Goal: Check status

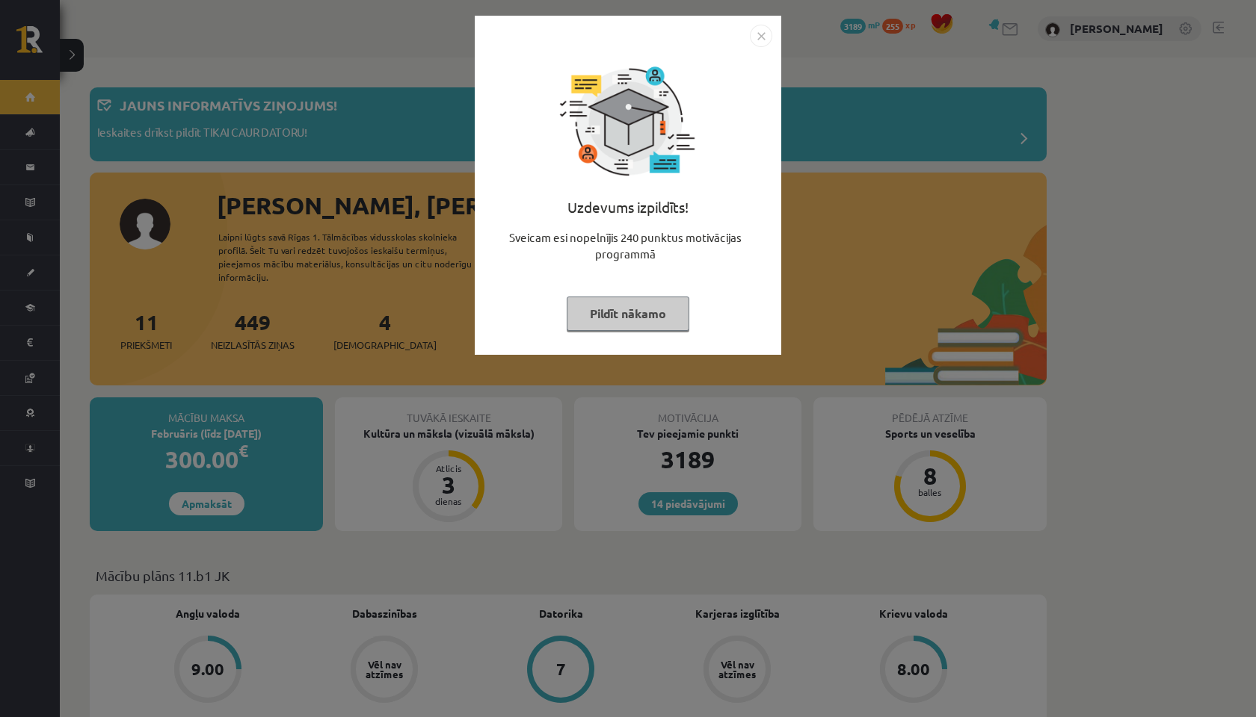
click at [760, 34] on img "Close" at bounding box center [761, 36] width 22 height 22
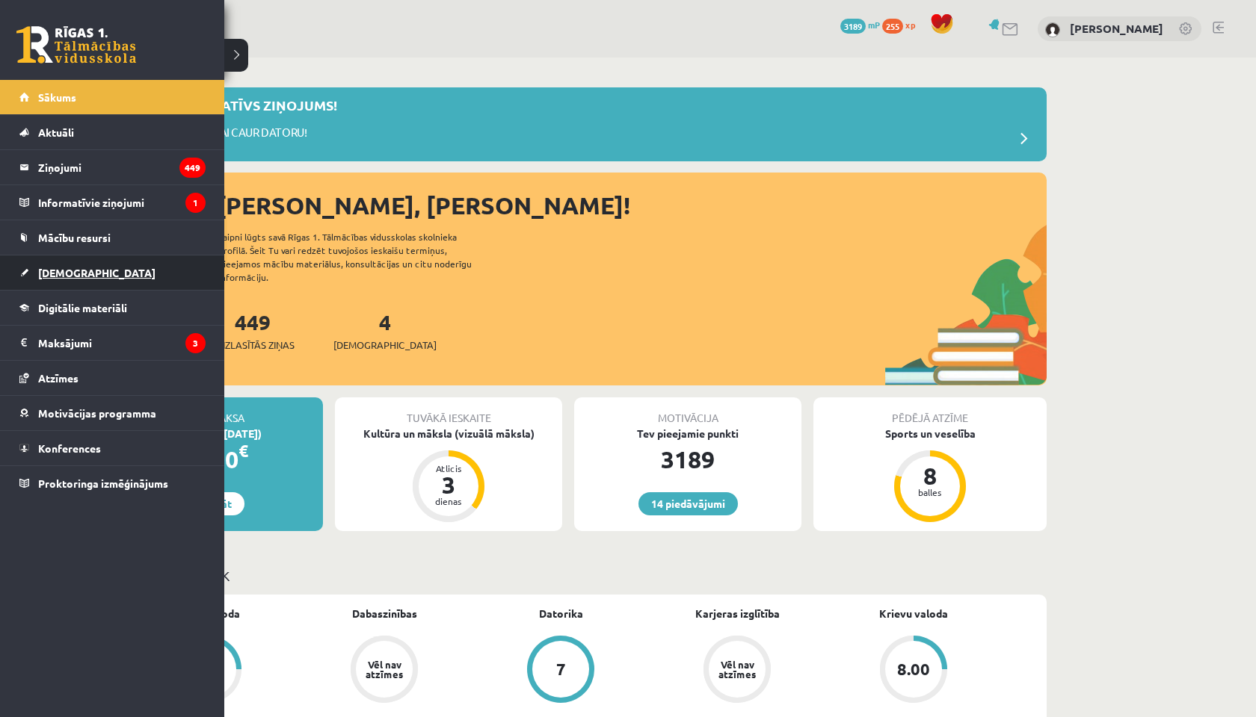
click at [53, 262] on link "[DEMOGRAPHIC_DATA]" at bounding box center [112, 273] width 186 height 34
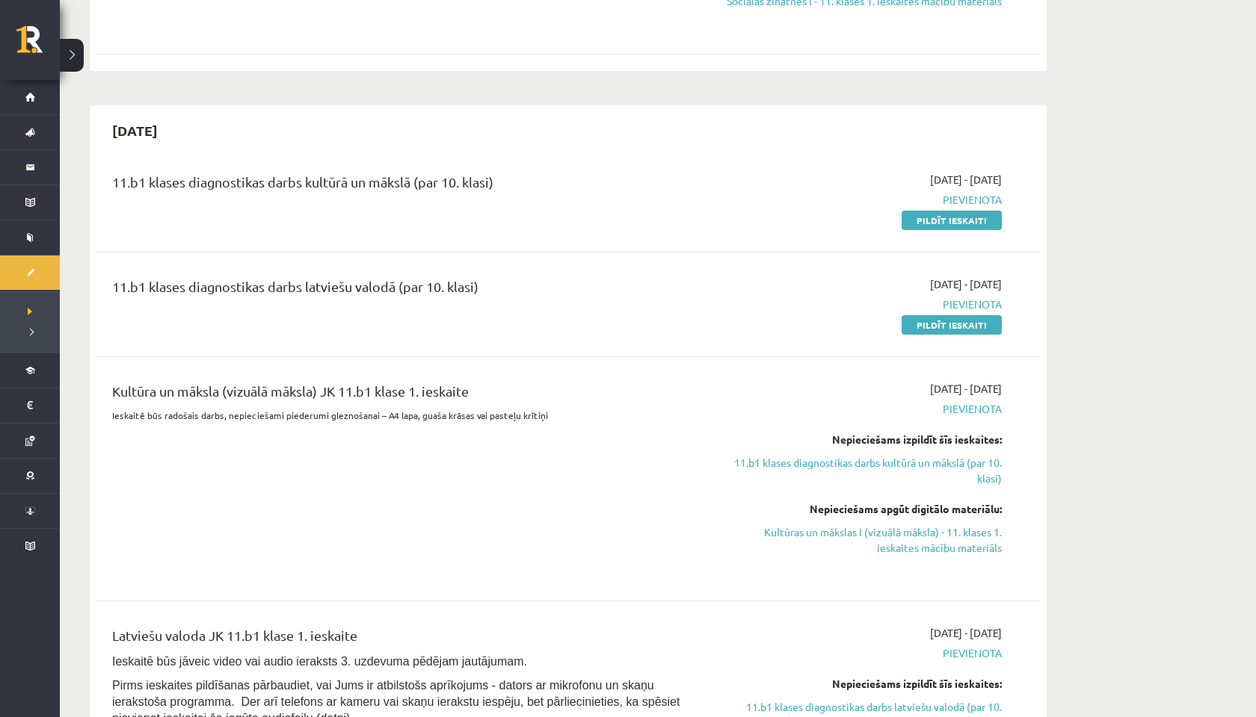
scroll to position [318, 0]
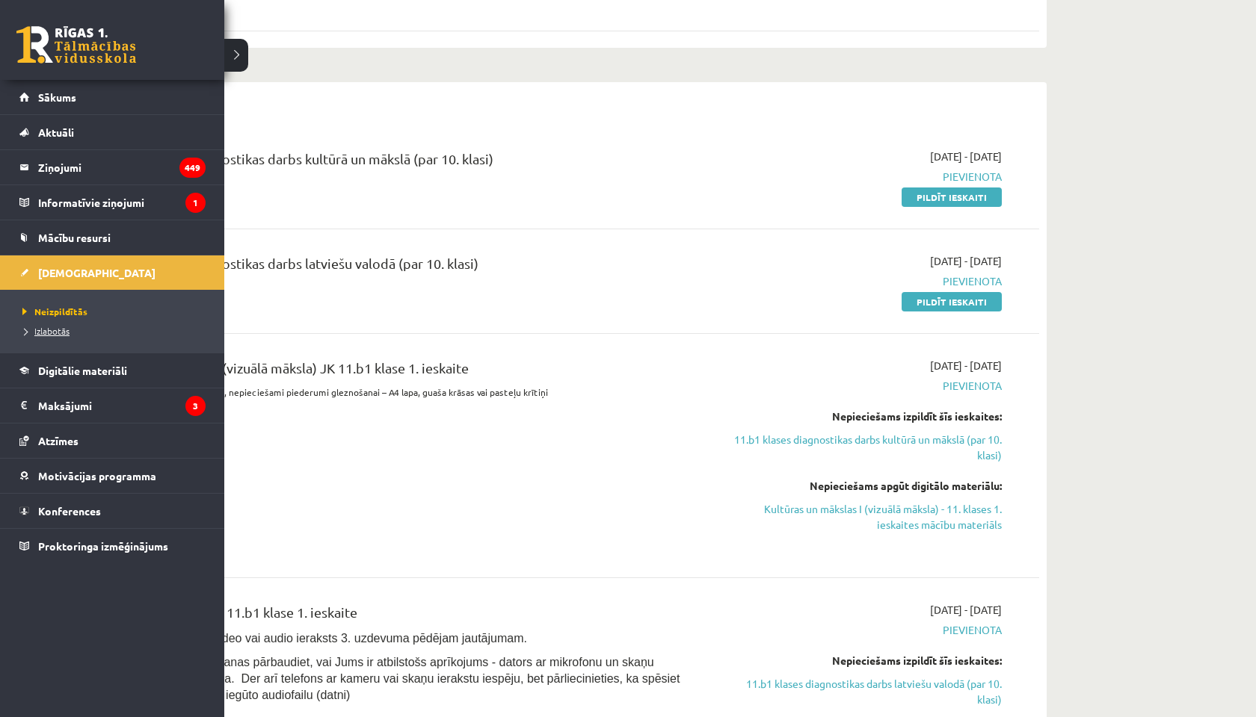
click at [48, 331] on span "Izlabotās" at bounding box center [44, 331] width 51 height 12
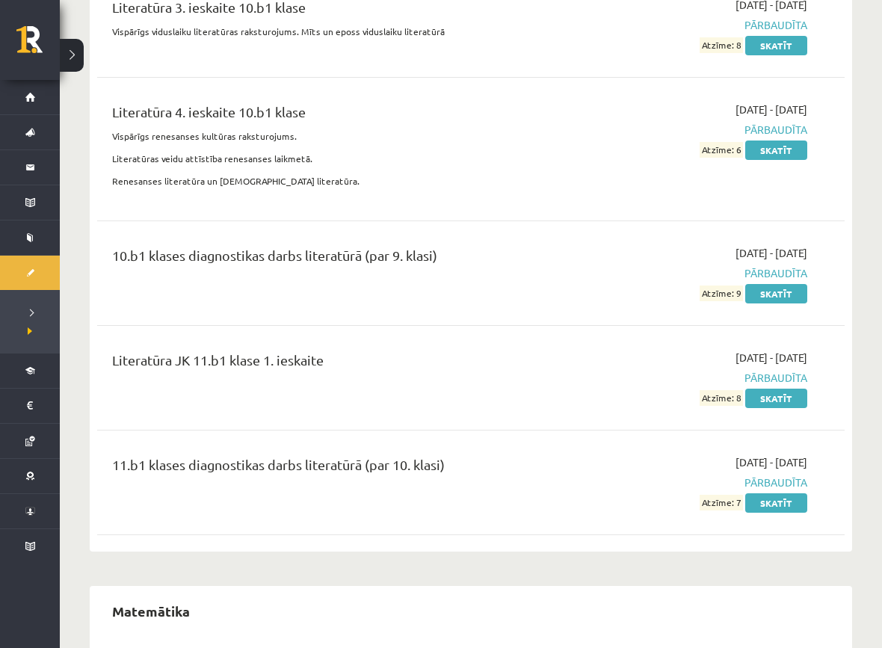
scroll to position [9211, 0]
drag, startPoint x: 729, startPoint y: 307, endPoint x: 793, endPoint y: 307, distance: 64.3
click at [793, 349] on div "[DATE] - [DATE] Pārbaudīta Atzīme: 8 Skatīt" at bounding box center [698, 377] width 239 height 56
click at [673, 369] on span "Pārbaudīta" at bounding box center [698, 377] width 217 height 16
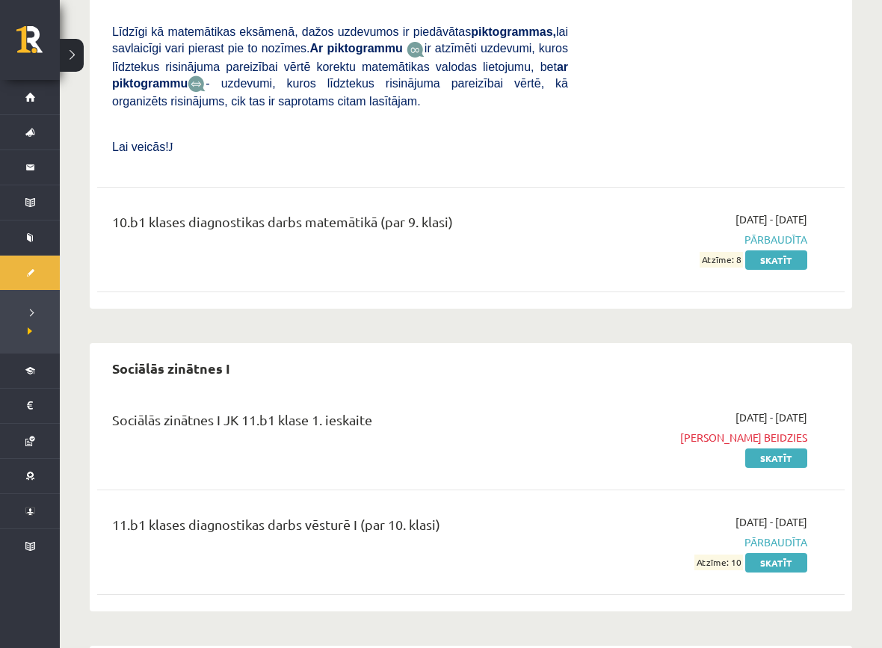
scroll to position [13595, 0]
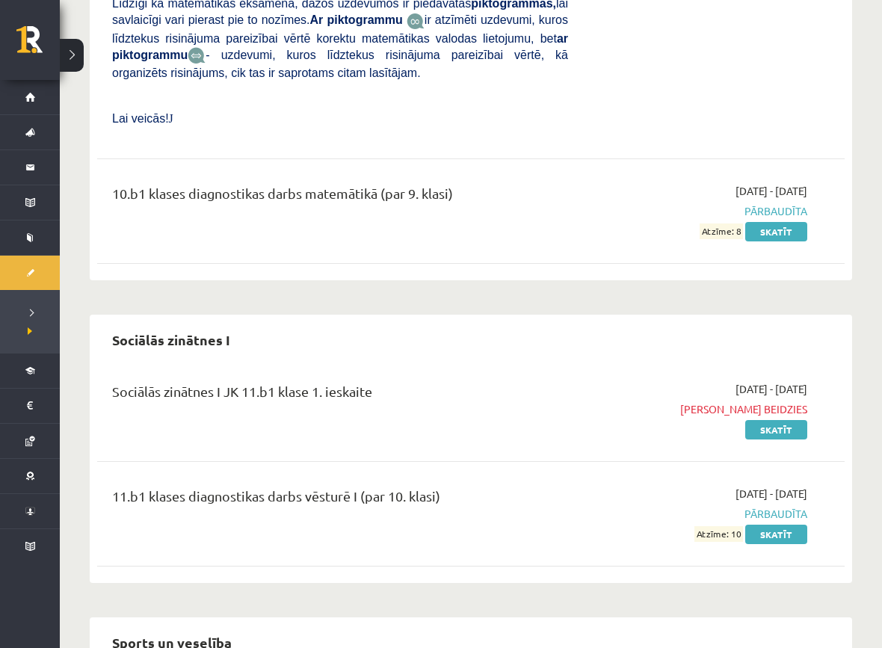
drag, startPoint x: 694, startPoint y: 256, endPoint x: 774, endPoint y: 268, distance: 80.1
click at [774, 366] on div "Sociālās zinātnes I JK 11.b1 klase 1. ieskaite [DATE] - [DATE] Termiņš beidzies…" at bounding box center [470, 409] width 747 height 86
click at [582, 471] on div "11.b1 klases diagnostikas darbs vēsturē I (par 10. klasi) [DATE] - [DATE] Pārba…" at bounding box center [470, 514] width 747 height 86
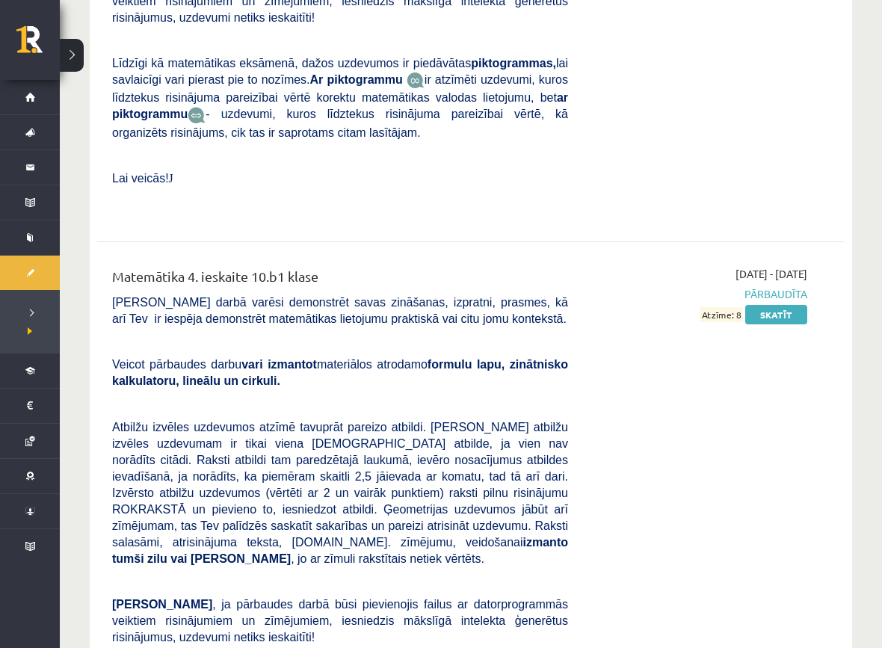
scroll to position [12833, 0]
